Goal: Obtain resource: Download file/media

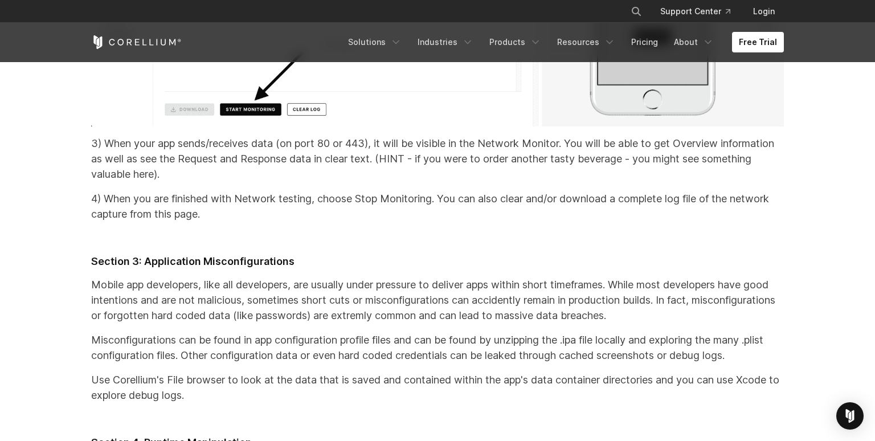
scroll to position [17551, 0]
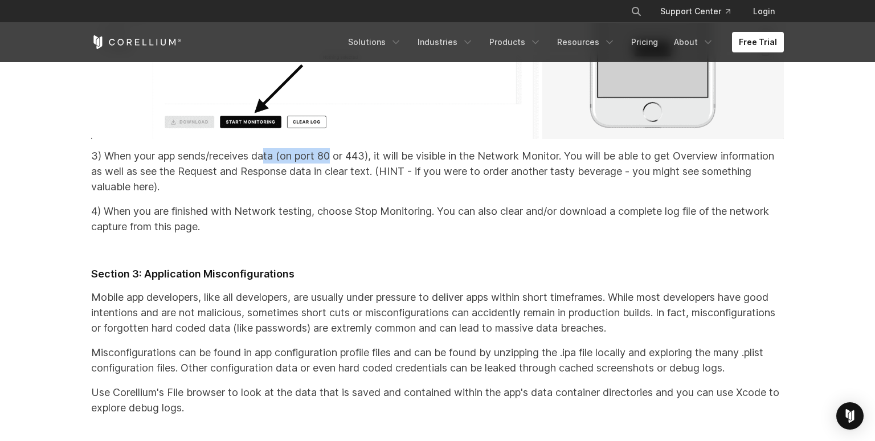
drag, startPoint x: 268, startPoint y: 202, endPoint x: 334, endPoint y: 205, distance: 66.1
click at [334, 194] on p "3) When your app sends/receives data (on port 80 or 443), it will be visible in…" at bounding box center [437, 171] width 693 height 46
click at [340, 234] on p "4) When you are finished with Network testing, choose Stop Monitoring. You can …" at bounding box center [437, 218] width 693 height 31
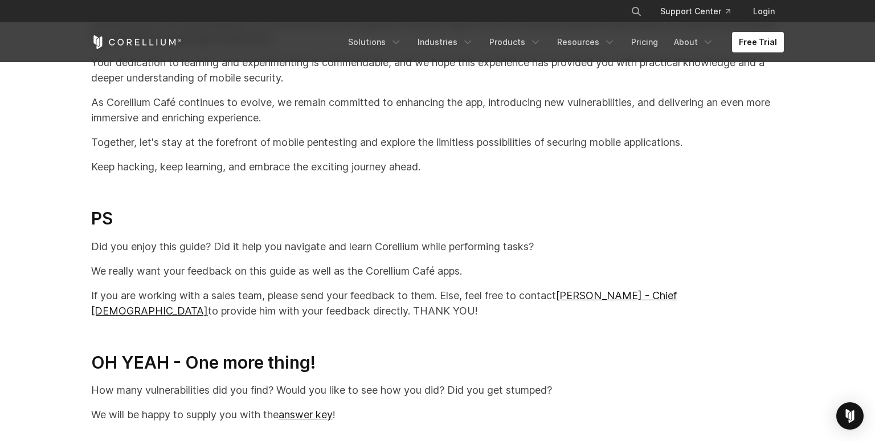
scroll to position [23925, 0]
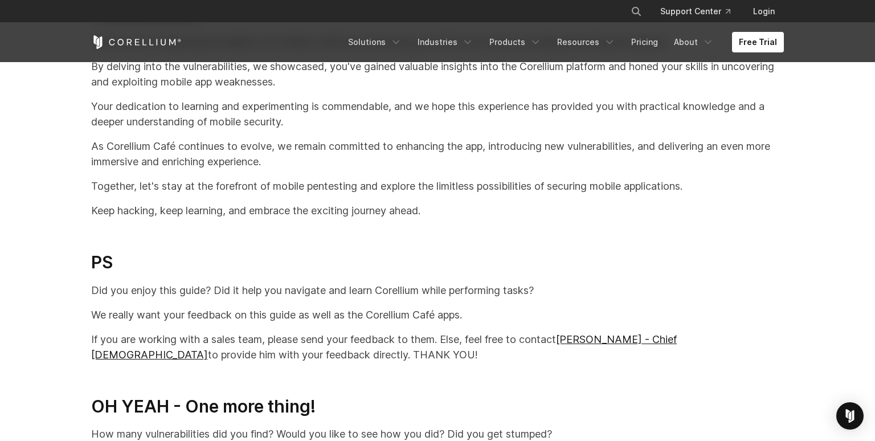
click at [765, 243] on p at bounding box center [437, 234] width 693 height 15
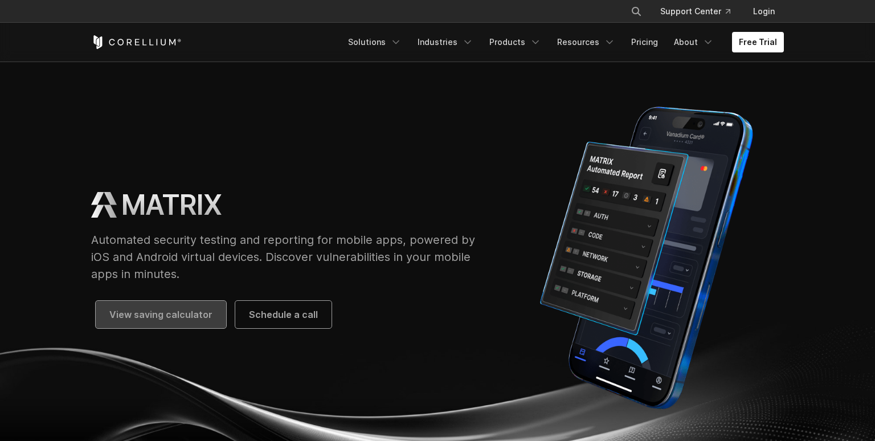
click at [178, 313] on span "View saving calculator" at bounding box center [160, 315] width 103 height 14
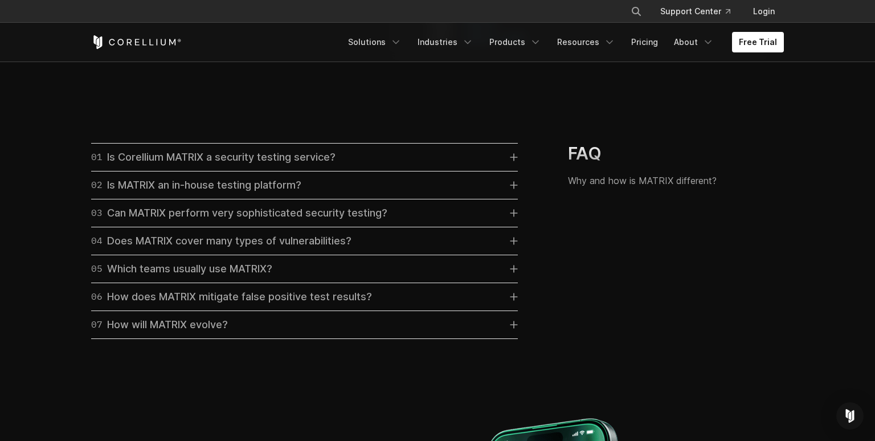
scroll to position [3230, 0]
click at [517, 161] on icon at bounding box center [514, 157] width 8 height 8
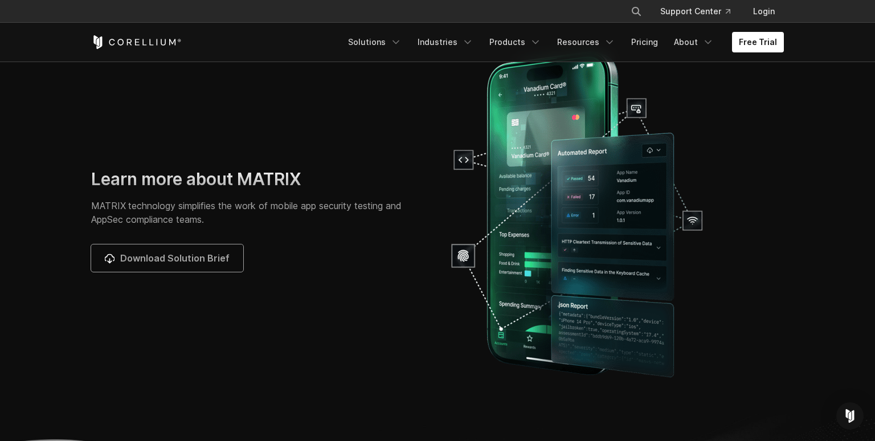
scroll to position [3667, 0]
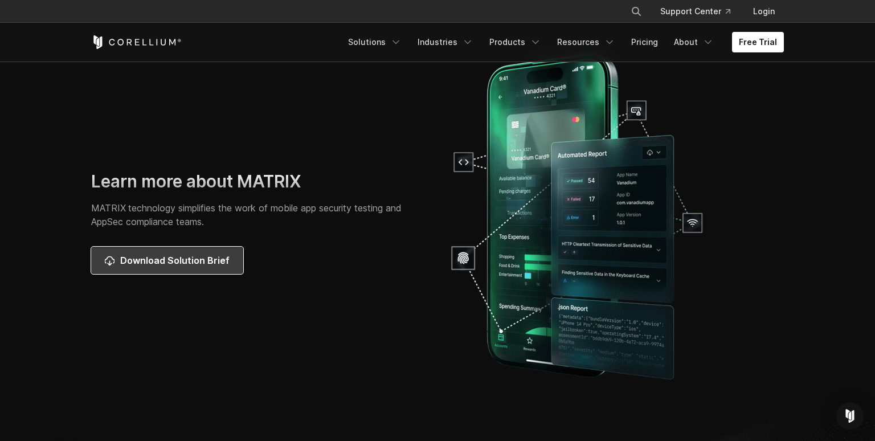
click at [162, 267] on span "Download Solution Brief" at bounding box center [174, 261] width 109 height 14
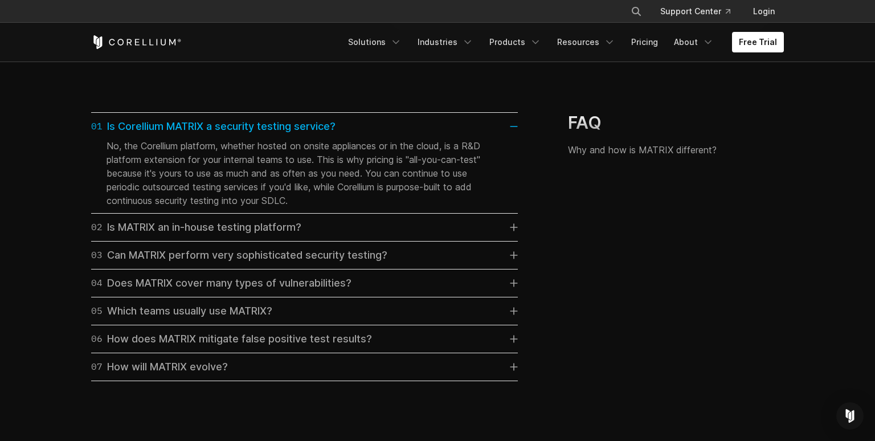
scroll to position [3277, 0]
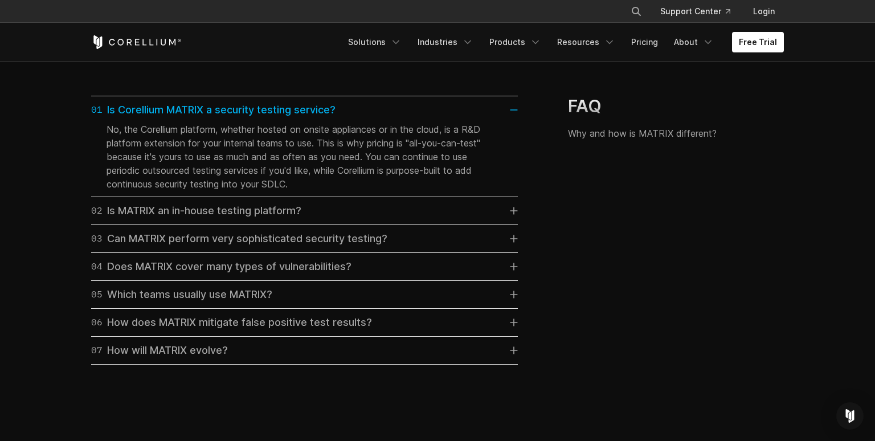
click at [513, 354] on icon at bounding box center [514, 350] width 7 height 7
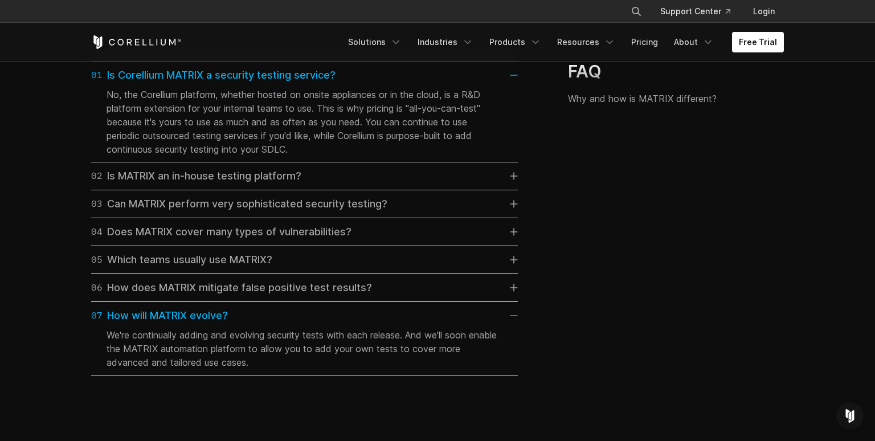
scroll to position [3323, 0]
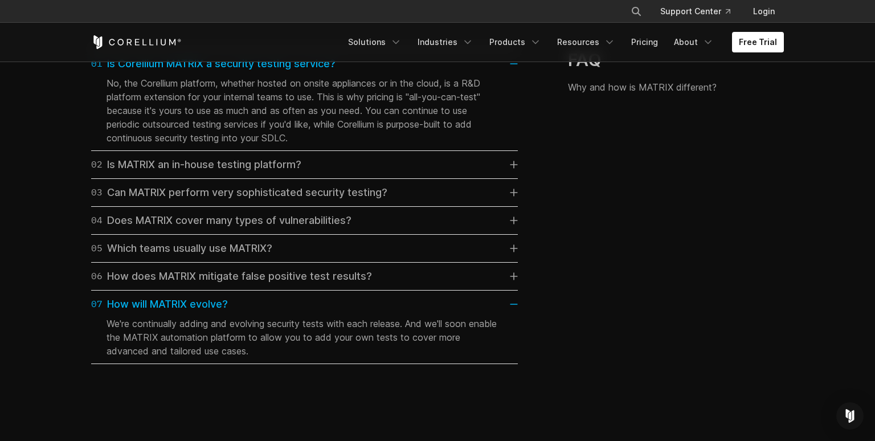
click at [515, 280] on icon at bounding box center [514, 276] width 8 height 8
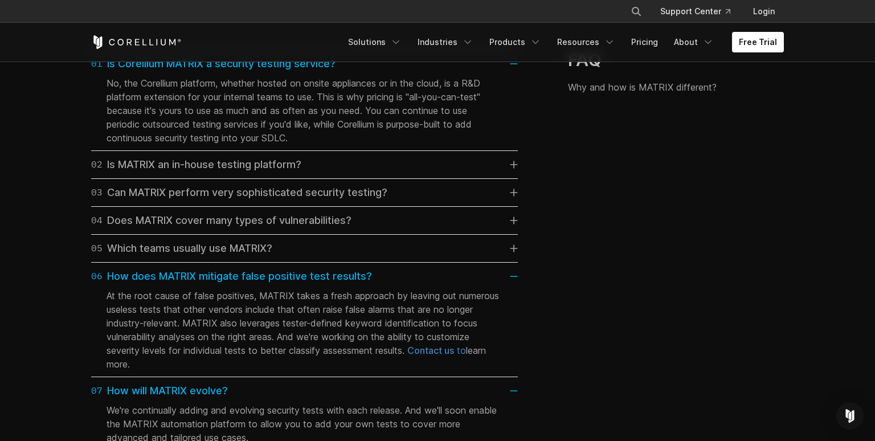
click at [514, 252] on icon at bounding box center [514, 248] width 7 height 7
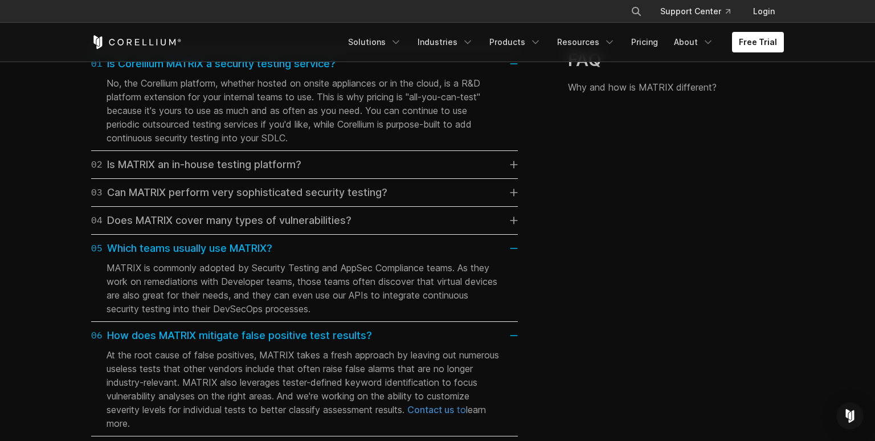
click at [514, 224] on icon at bounding box center [514, 220] width 7 height 7
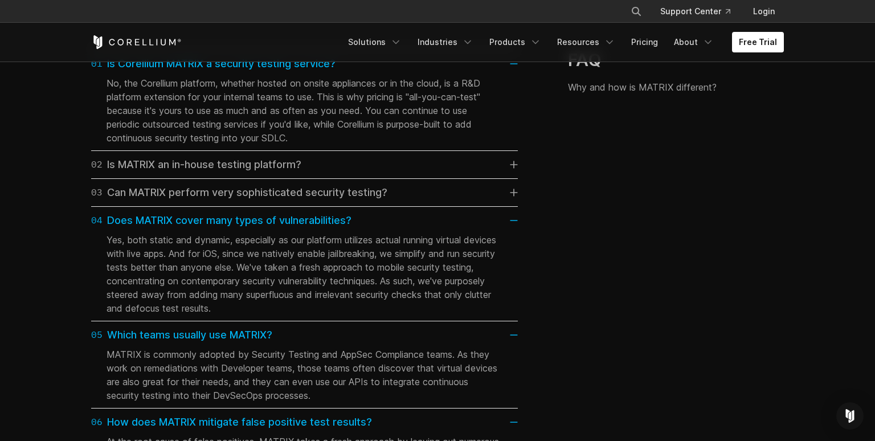
click at [514, 196] on icon at bounding box center [514, 192] width 7 height 7
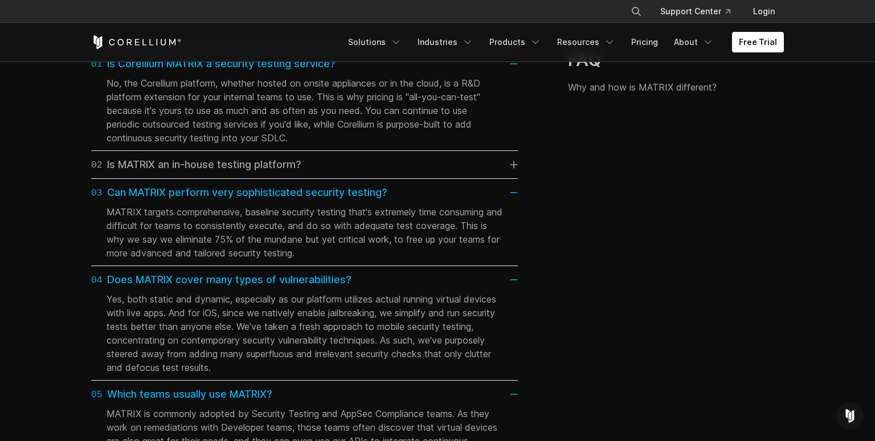
click at [515, 169] on icon at bounding box center [514, 165] width 8 height 8
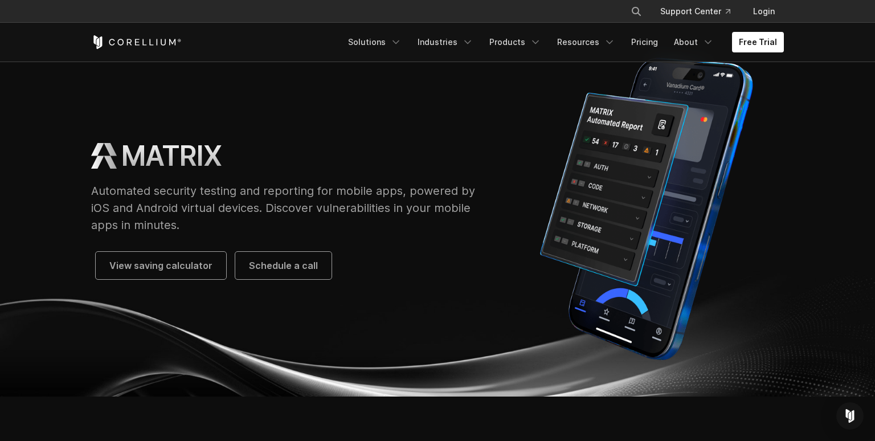
scroll to position [0, 0]
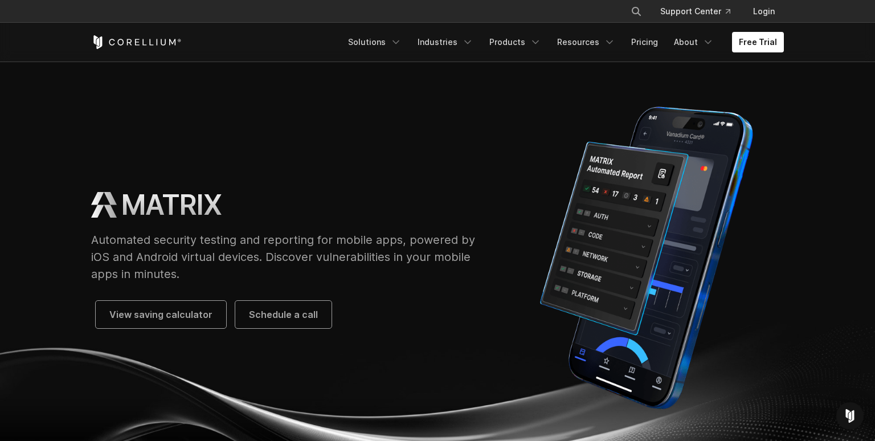
click at [786, 185] on div at bounding box center [646, 258] width 298 height 320
click at [775, 242] on img at bounding box center [646, 258] width 275 height 320
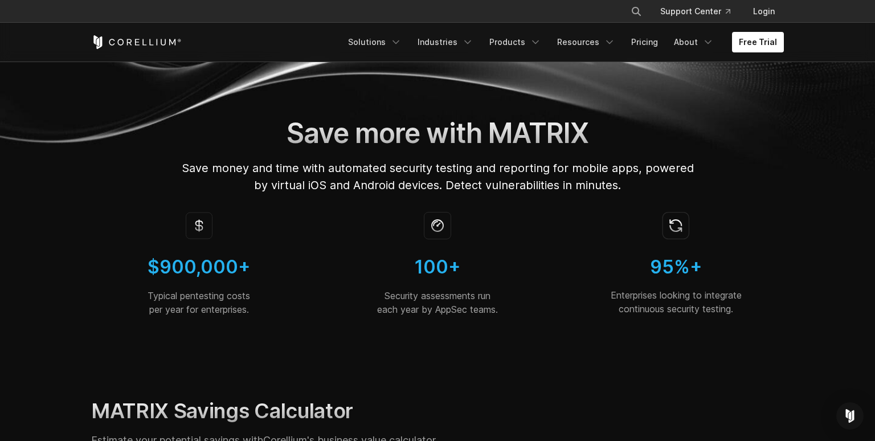
click at [809, 248] on section "$900,000+ Typical pentesting costs per year for enterprises. 100+ Security asse…" at bounding box center [437, 273] width 875 height 141
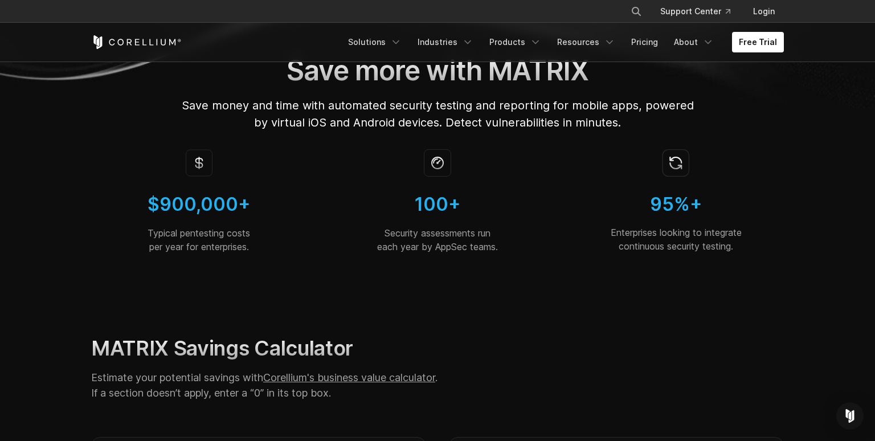
scroll to position [63, 0]
click at [772, 275] on div "$900,000+ Typical pentesting costs per year for enterprises. 100+ Security asse…" at bounding box center [438, 210] width 716 height 141
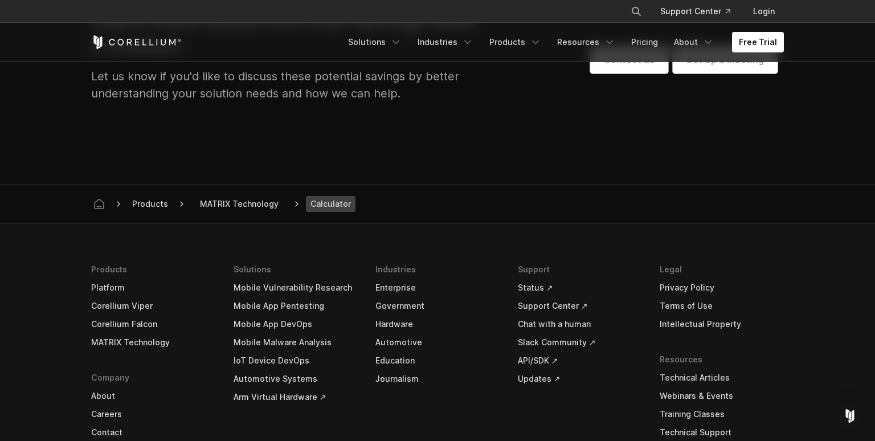
scroll to position [1363, 0]
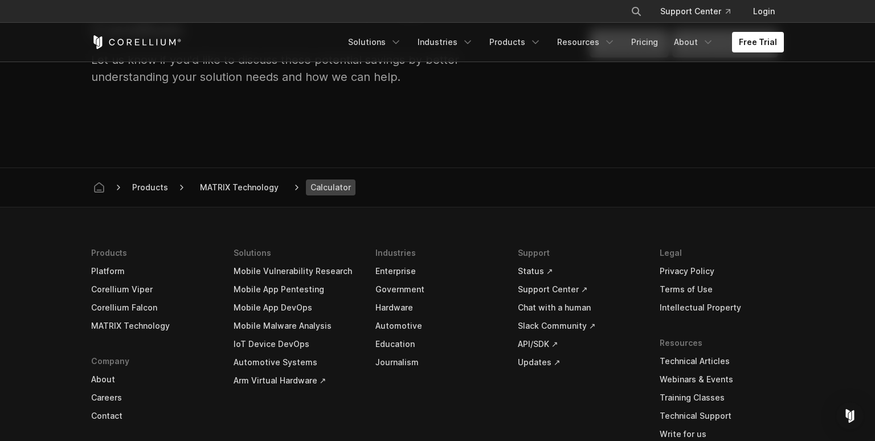
click at [545, 148] on section "Learn more about ROI cost savings with Corellium Let us know if you'd like to d…" at bounding box center [437, 52] width 875 height 231
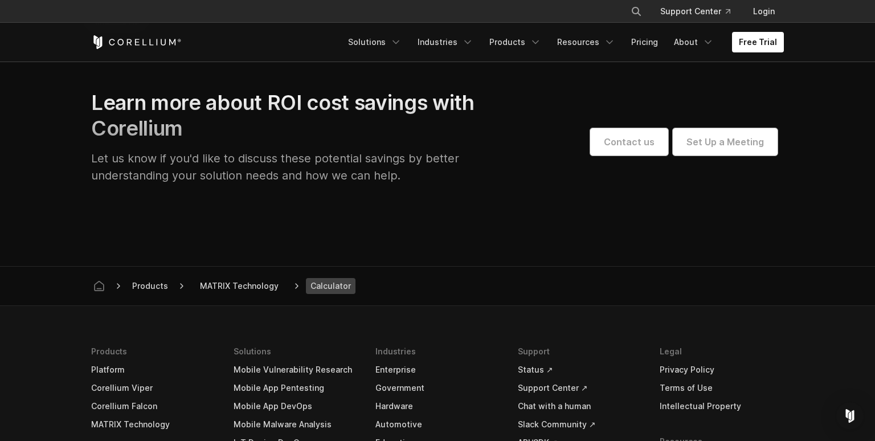
scroll to position [1207, 0]
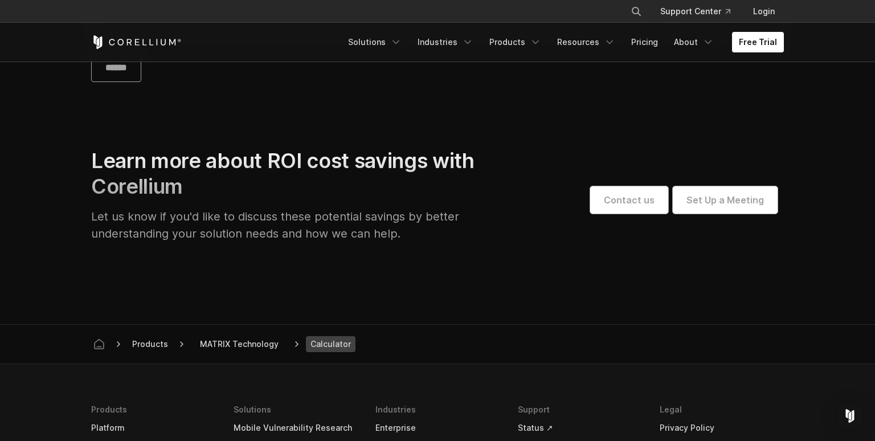
click at [636, 141] on section "Learn more about ROI cost savings with Corellium Let us know if you'd like to d…" at bounding box center [437, 208] width 875 height 231
